Goal: Ask a question: Seek information or help from site administrators or community

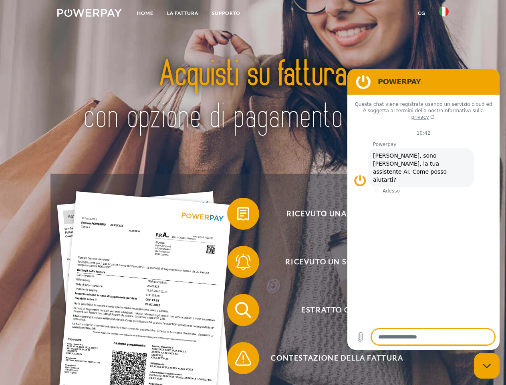
click at [89, 14] on img at bounding box center [89, 13] width 65 height 8
click at [444, 14] on img at bounding box center [444, 12] width 10 height 10
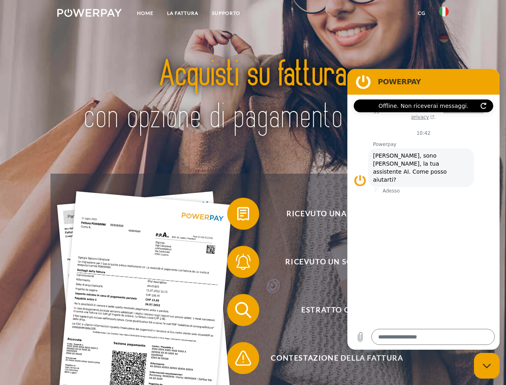
click at [422, 13] on link "CG" at bounding box center [421, 13] width 21 height 14
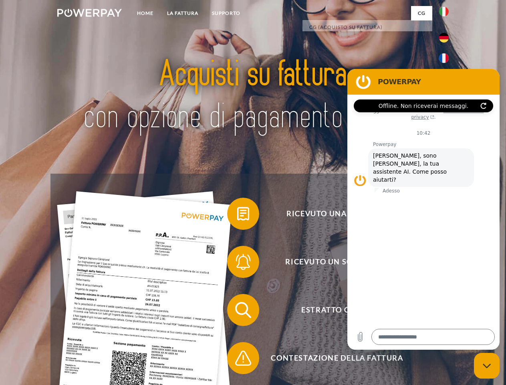
click at [237, 215] on span at bounding box center [231, 214] width 40 height 40
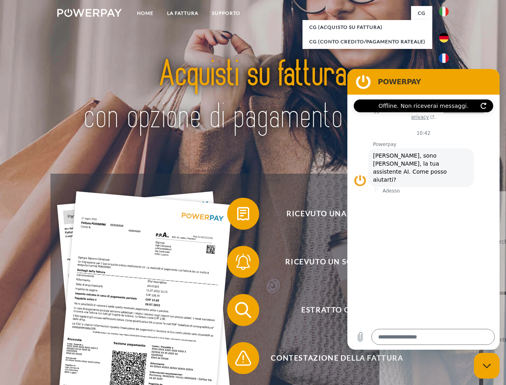
click at [237, 263] on div "Ricevuto una fattura? Ricevuto un sollecito? Estratto conto indietro" at bounding box center [252, 334] width 405 height 321
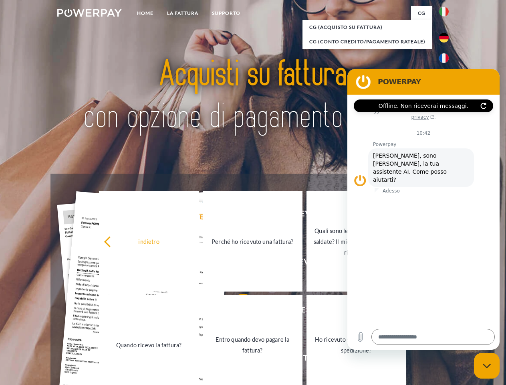
click at [237, 311] on link "Entro quando devo pagare la fattura?" at bounding box center [253, 345] width 100 height 100
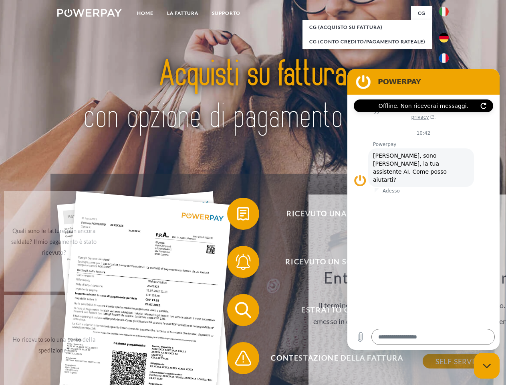
click at [237, 359] on span at bounding box center [231, 358] width 40 height 40
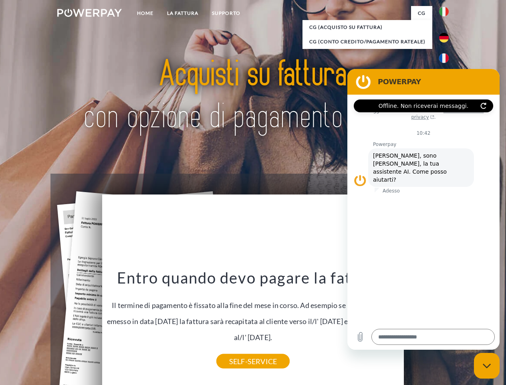
click at [487, 365] on icon "Chiudi la finestra di messaggistica" at bounding box center [487, 365] width 8 height 5
type textarea "*"
